Goal: Task Accomplishment & Management: Use online tool/utility

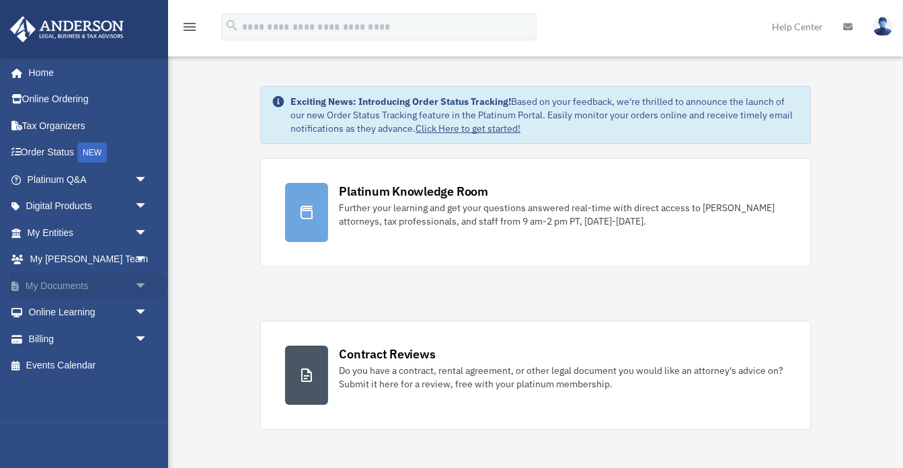
click at [67, 280] on link "My Documents arrow_drop_down" at bounding box center [88, 285] width 159 height 27
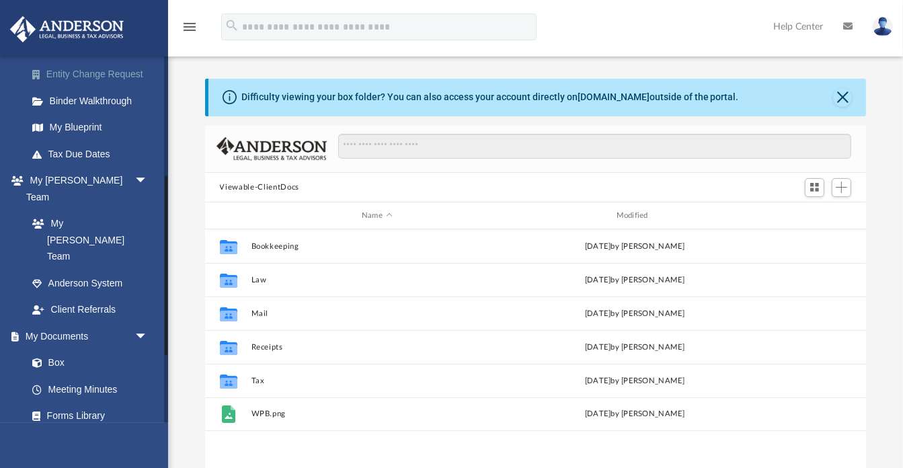
scroll to position [258, 0]
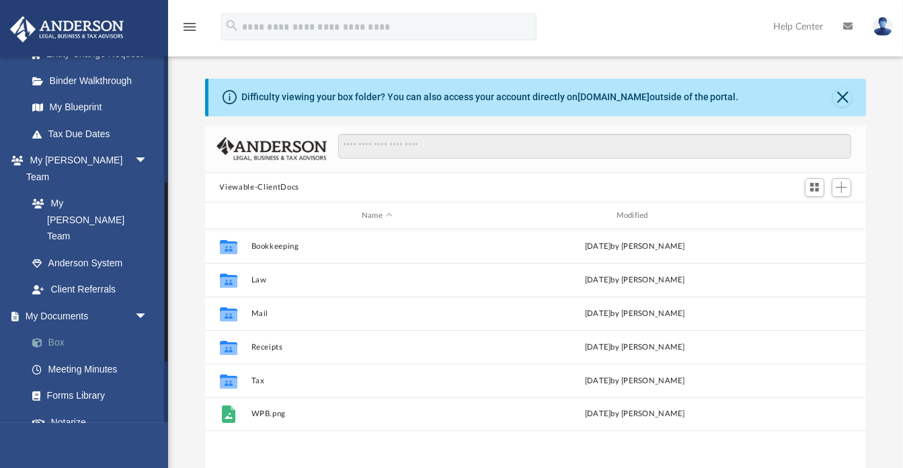
click at [49, 330] on link "Box" at bounding box center [93, 343] width 149 height 27
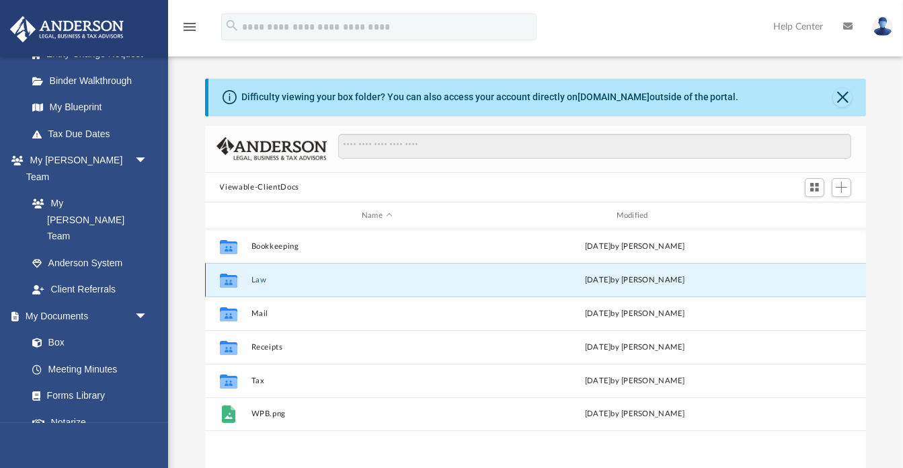
click at [256, 276] on button "Law" at bounding box center [377, 280] width 252 height 9
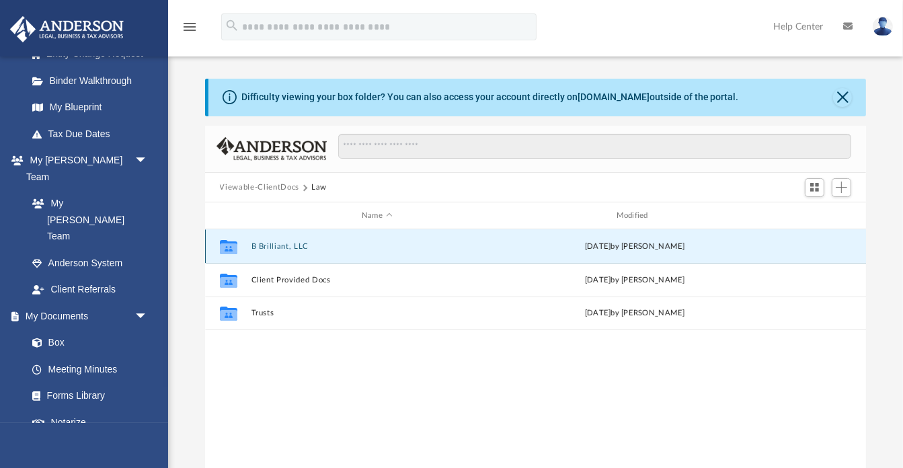
click at [255, 243] on button "B Brilliant, LLC" at bounding box center [377, 246] width 252 height 9
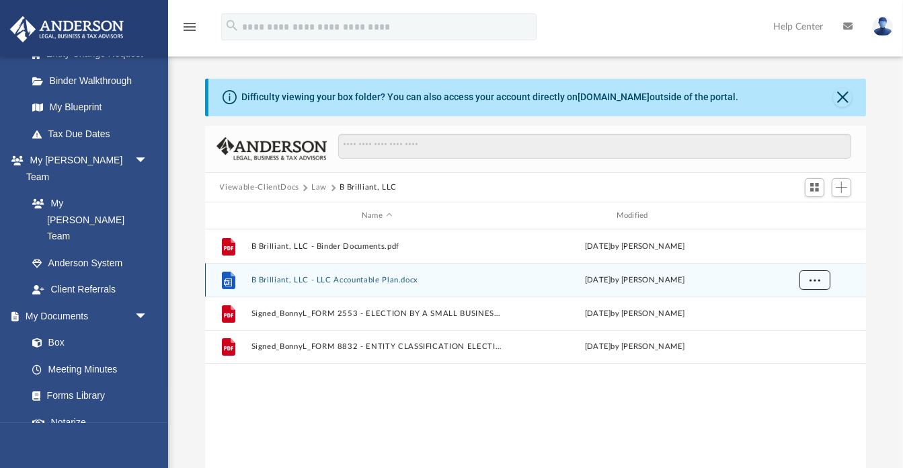
click at [818, 284] on button "More options" at bounding box center [814, 280] width 31 height 20
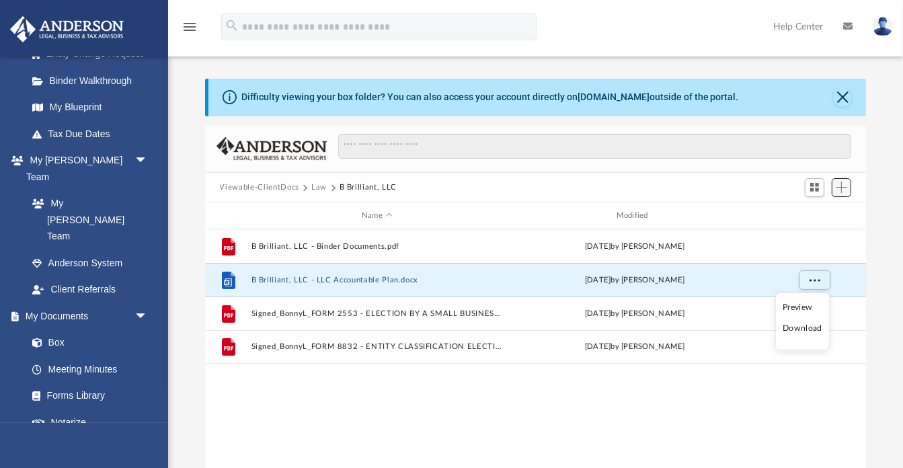
click at [850, 194] on button "Add" at bounding box center [842, 187] width 20 height 19
click at [824, 219] on li "Upload" at bounding box center [823, 214] width 43 height 14
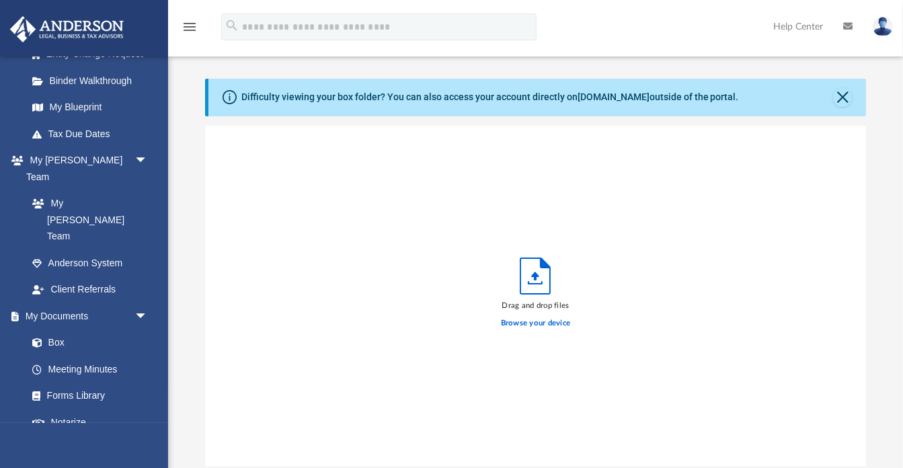
scroll to position [341, 662]
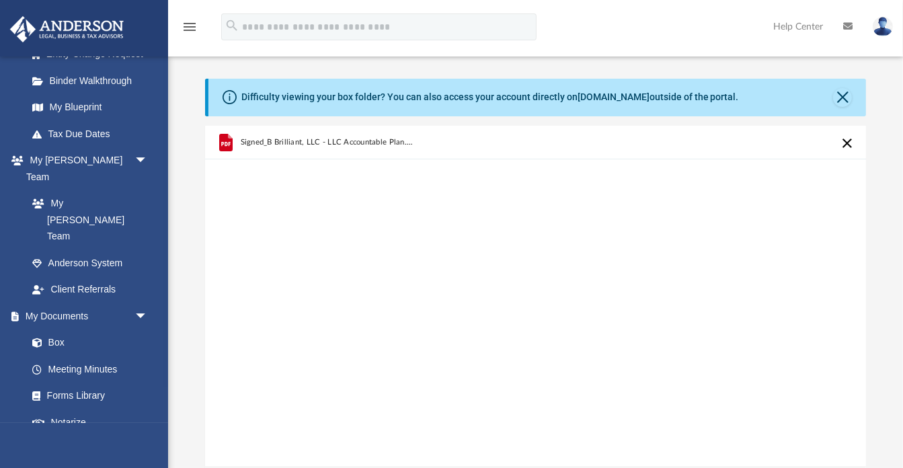
click at [632, 278] on div "Signed_B Brilliant, LLC - LLC Accountable Plan.pdf" at bounding box center [536, 297] width 662 height 342
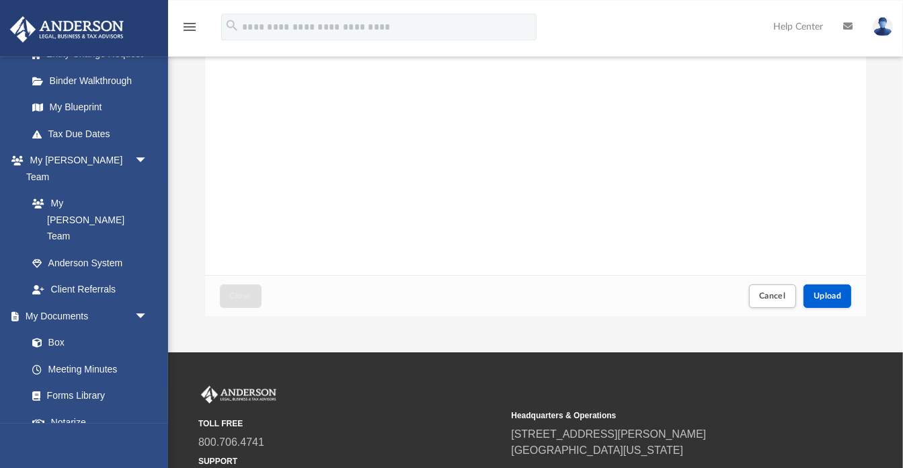
scroll to position [213, 0]
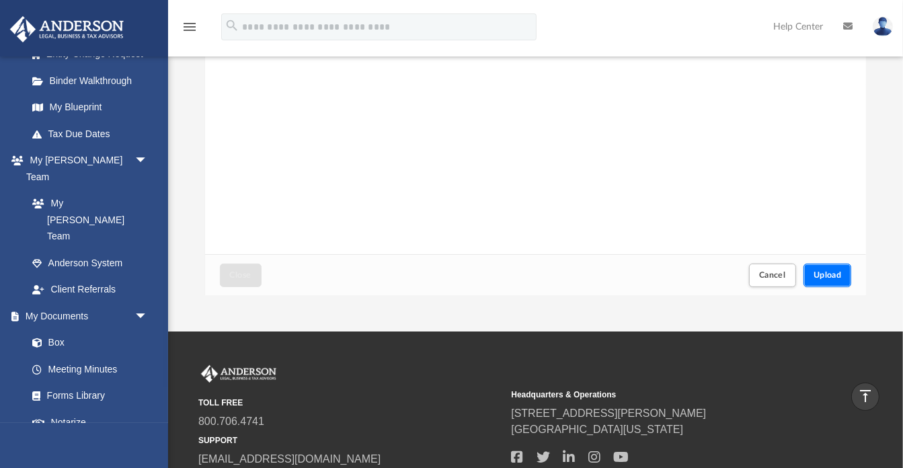
click at [836, 273] on span "Upload" at bounding box center [828, 275] width 28 height 8
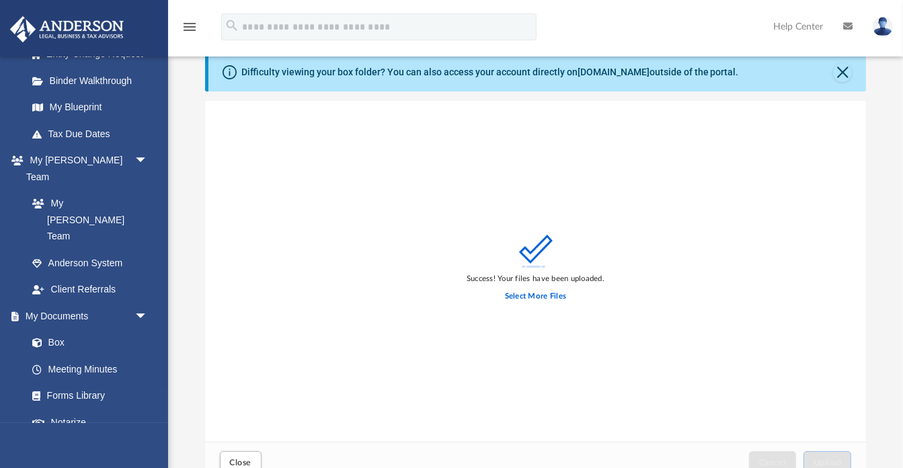
scroll to position [0, 0]
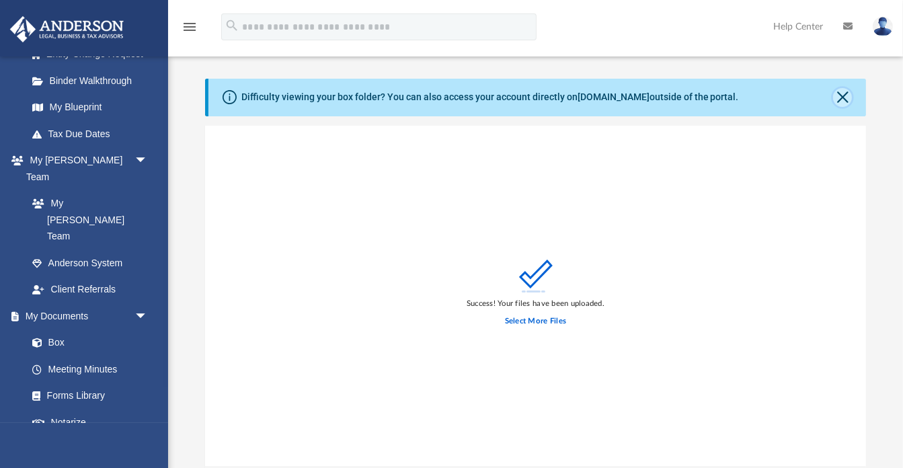
click at [848, 96] on button "Close" at bounding box center [842, 97] width 19 height 19
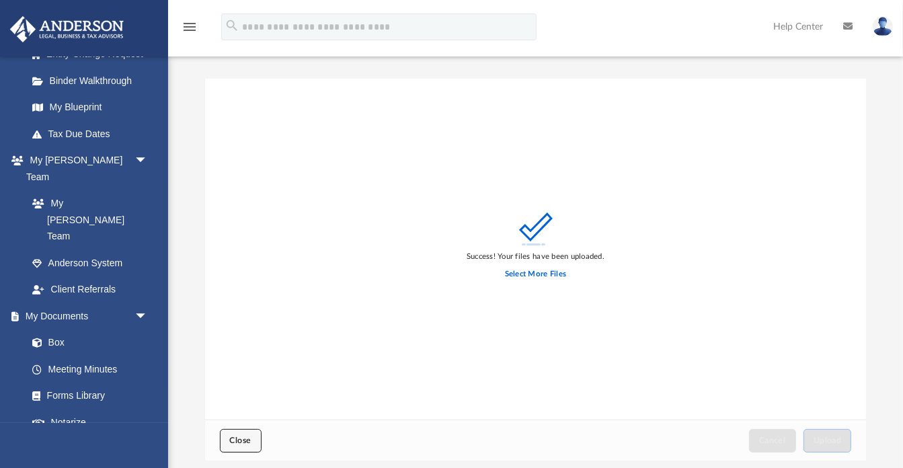
click at [240, 435] on button "Close" at bounding box center [241, 441] width 42 height 24
